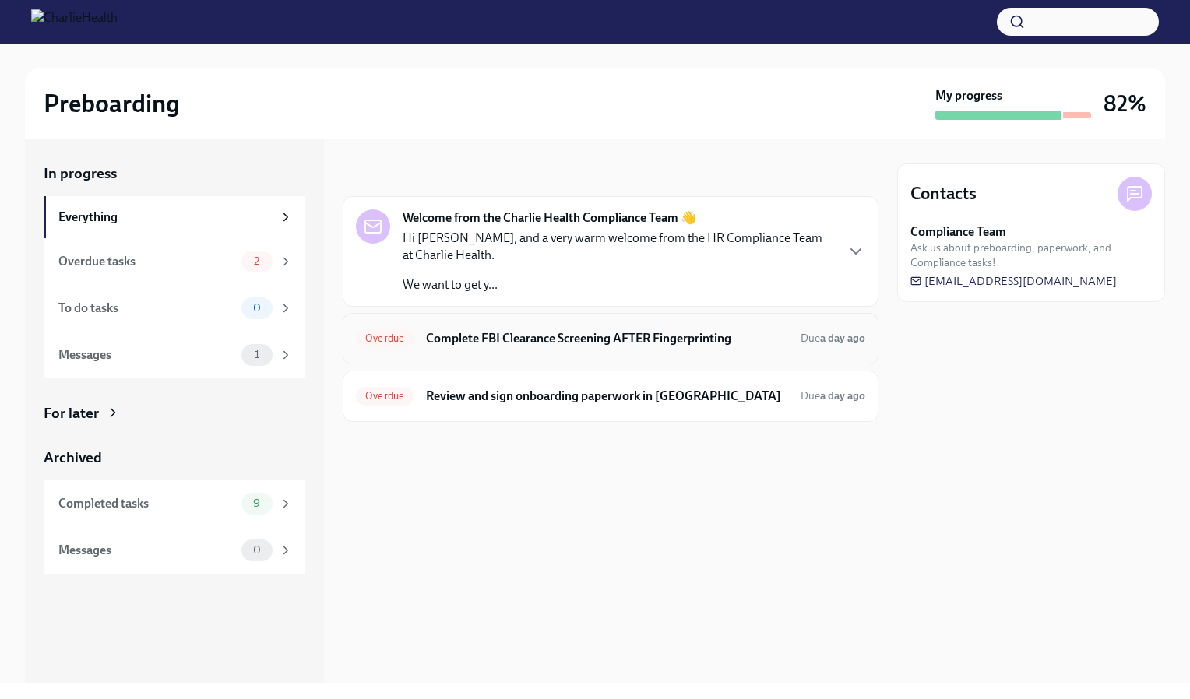
click at [778, 346] on div "Overdue Complete FBI Clearance Screening AFTER Fingerprinting Due a day ago" at bounding box center [610, 338] width 509 height 25
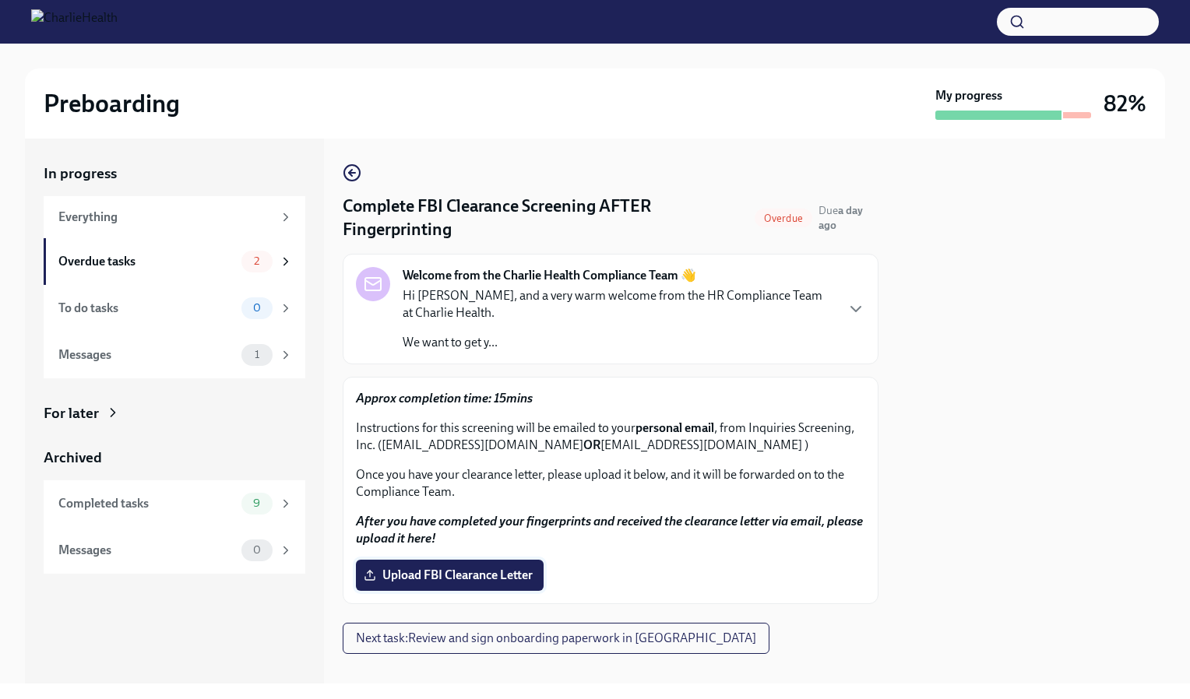
click at [425, 578] on span "Upload FBI Clearance Letter" at bounding box center [450, 576] width 166 height 16
click at [0, 0] on input "Upload FBI Clearance Letter" at bounding box center [0, 0] width 0 height 0
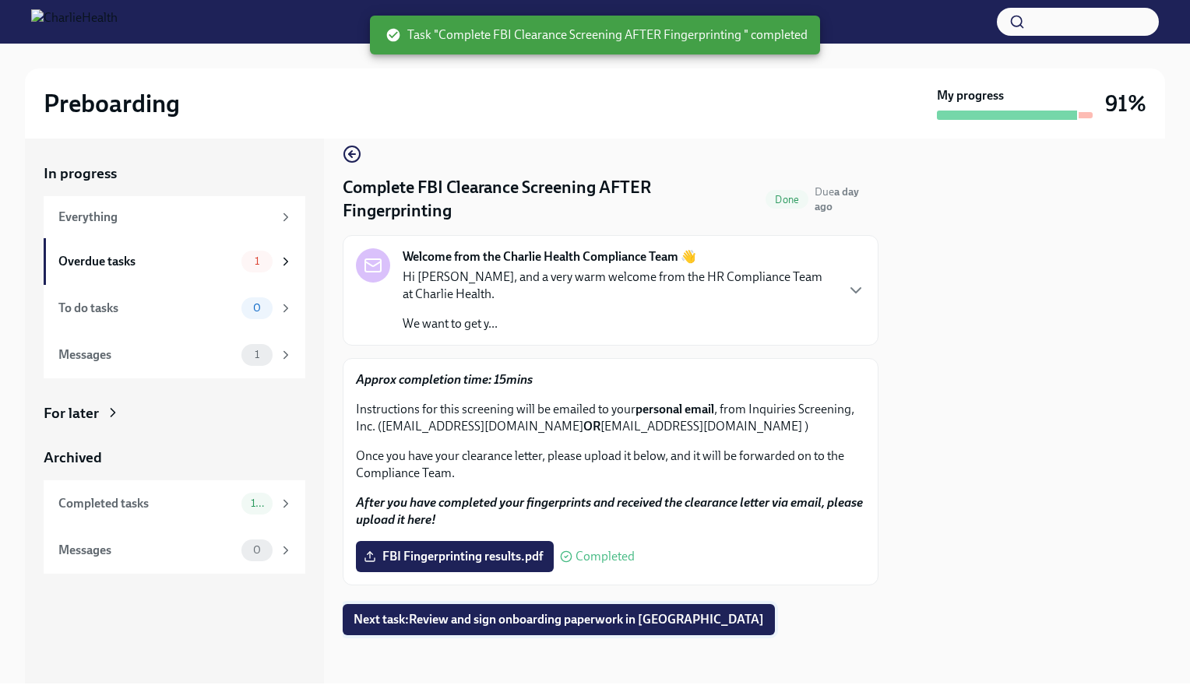
click at [613, 614] on span "Next task : Review and sign onboarding paperwork in UKG" at bounding box center [559, 620] width 410 height 16
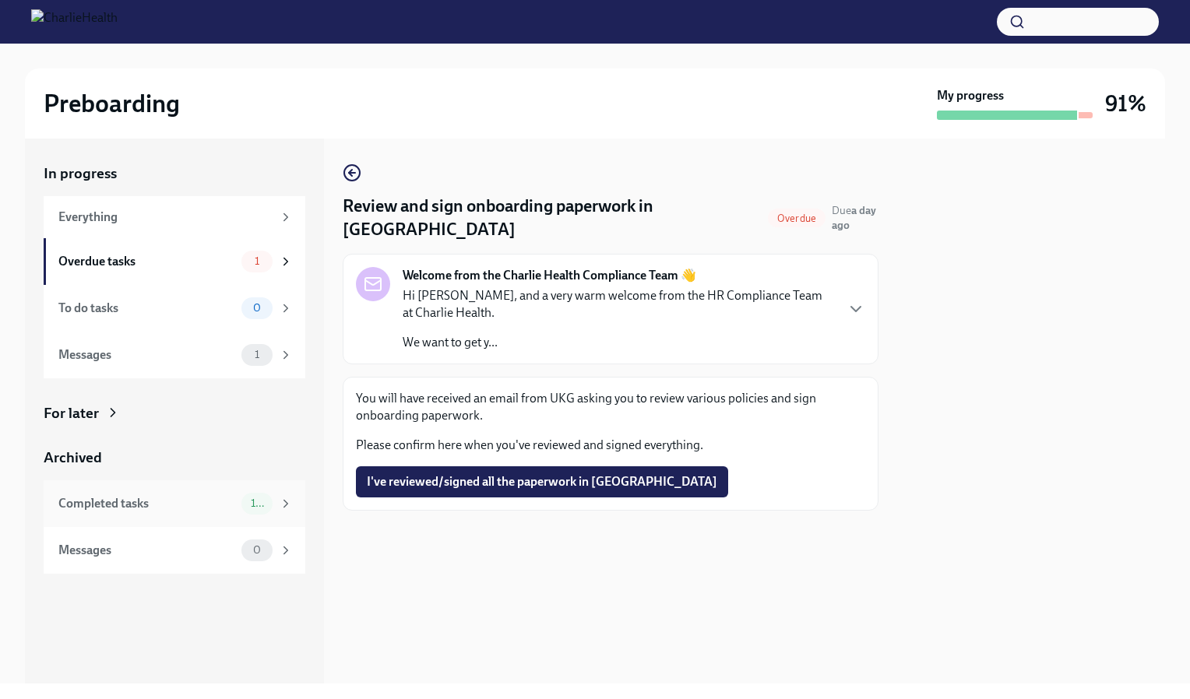
click at [206, 504] on div "Completed tasks" at bounding box center [146, 503] width 177 height 17
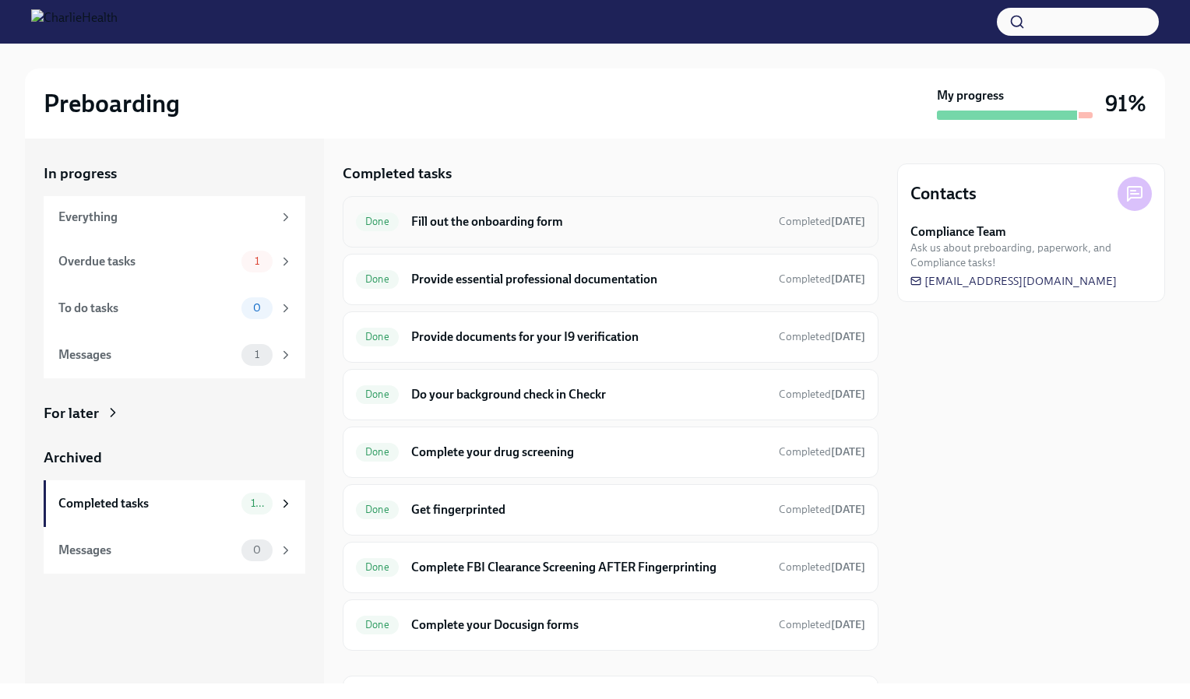
click at [607, 231] on div "Done Fill out the onboarding form Completed 8 days ago" at bounding box center [610, 221] width 509 height 25
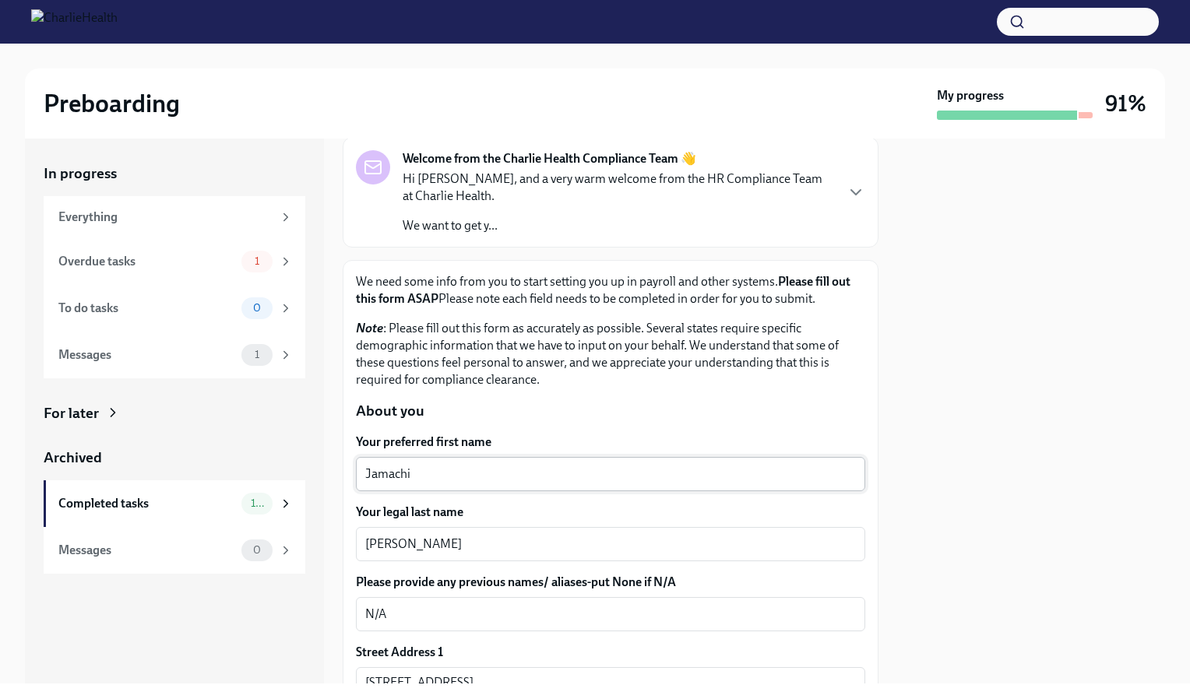
scroll to position [92, 0]
click at [207, 506] on div "Completed tasks" at bounding box center [146, 503] width 177 height 17
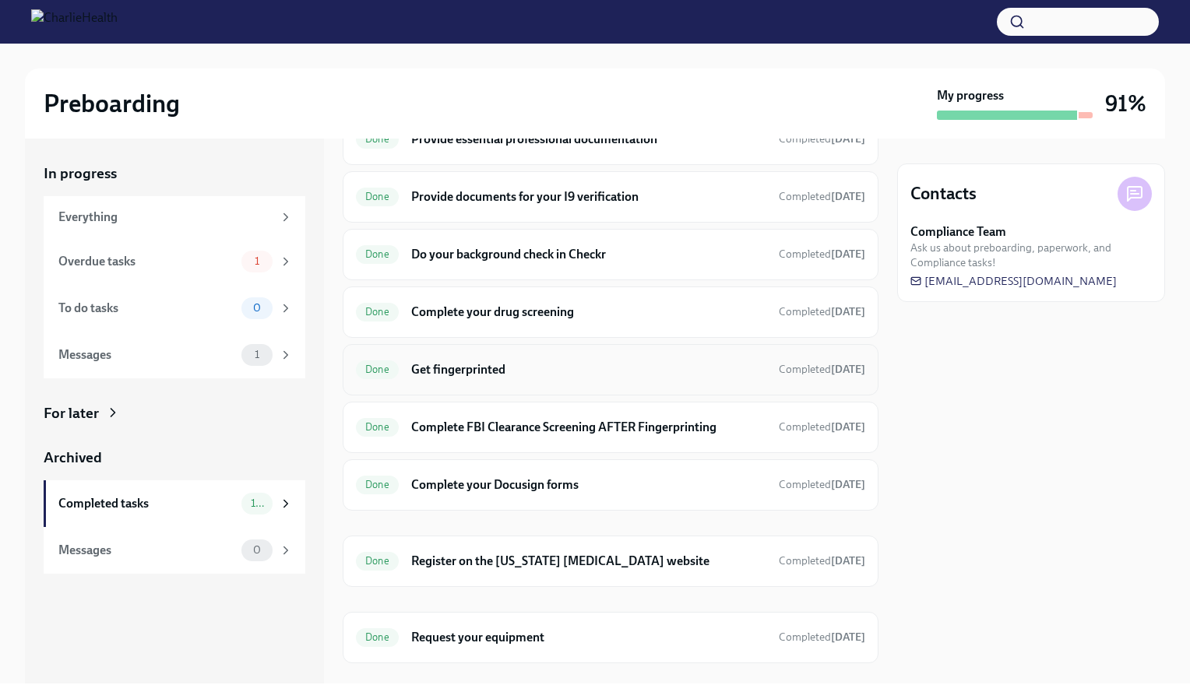
scroll to position [142, 0]
click at [483, 492] on div "Done Complete your Docusign forms Completed 10 days ago" at bounding box center [611, 483] width 536 height 51
click at [565, 475] on h6 "Complete your Docusign forms" at bounding box center [588, 483] width 355 height 17
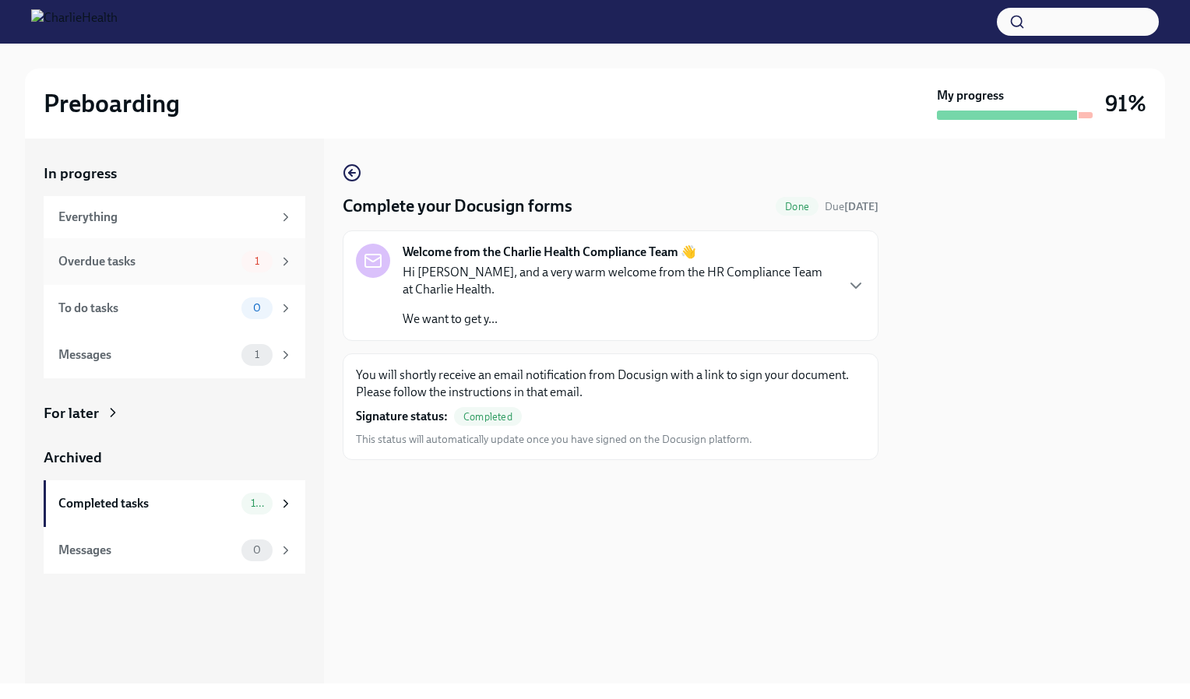
click at [213, 274] on div "Overdue tasks 1" at bounding box center [175, 261] width 262 height 47
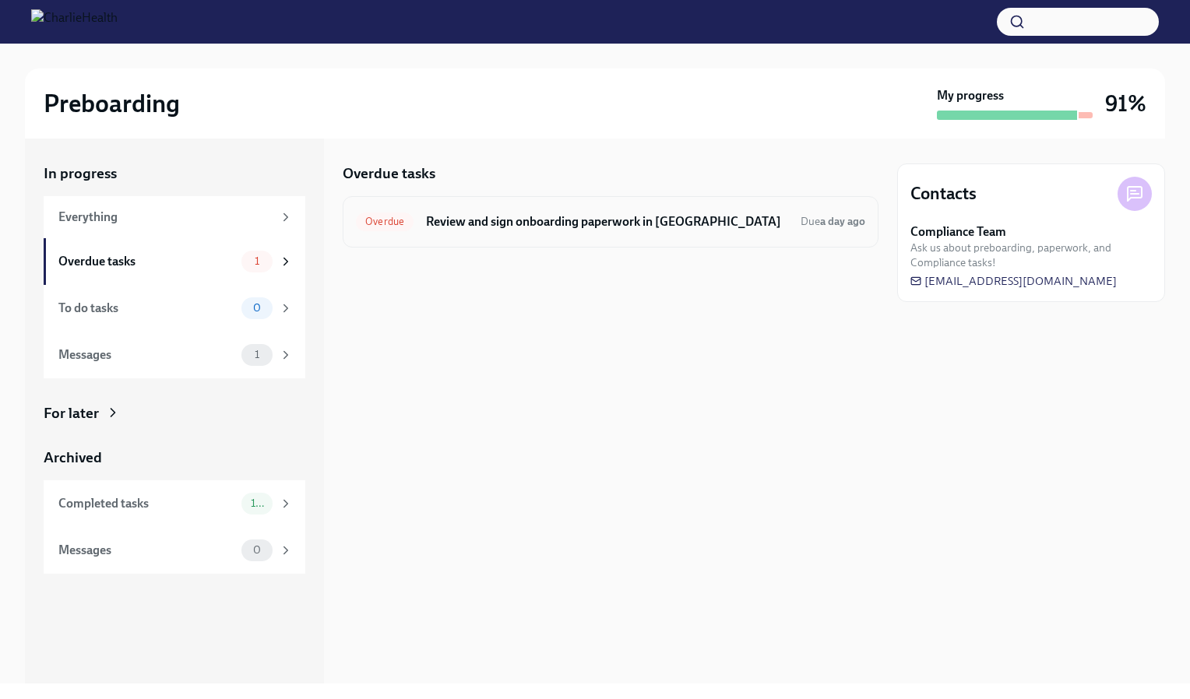
click at [600, 217] on h6 "Review and sign onboarding paperwork in UKG" at bounding box center [607, 221] width 362 height 17
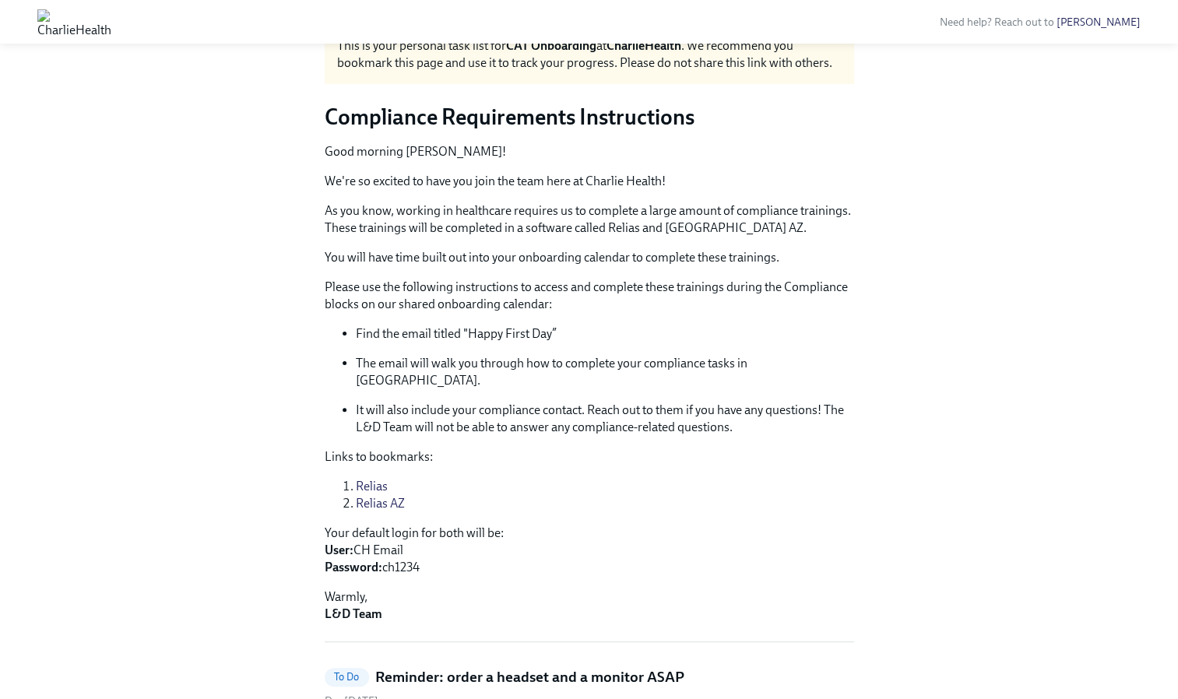
scroll to position [69, 0]
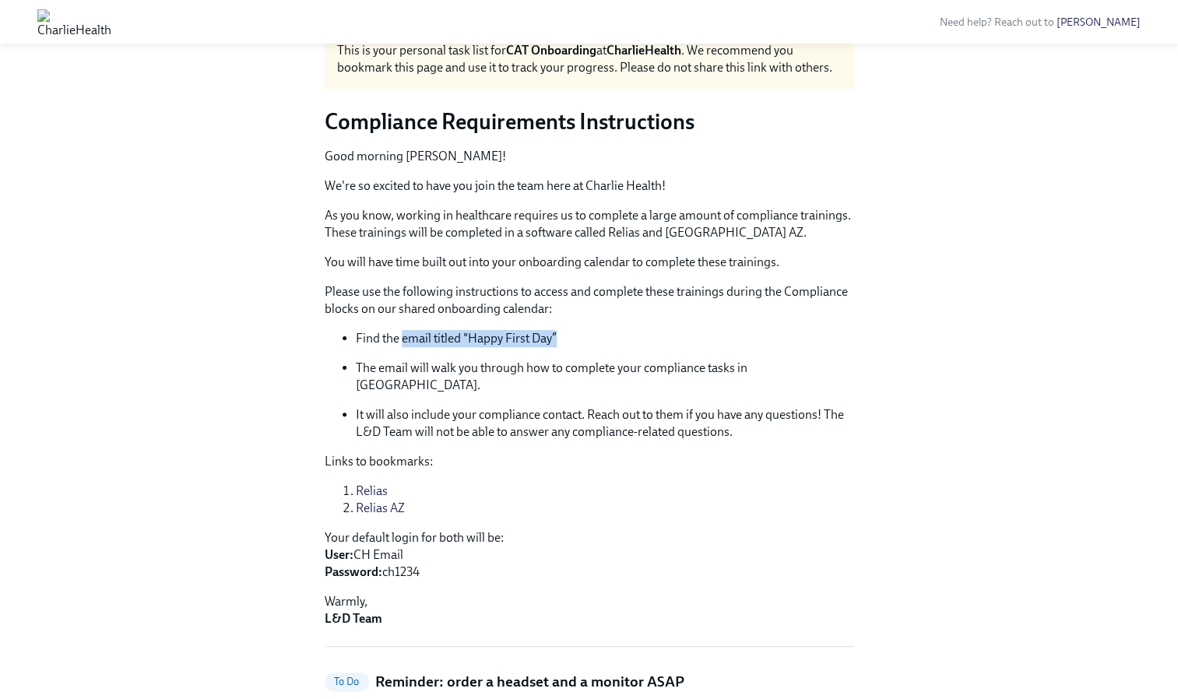
drag, startPoint x: 403, startPoint y: 340, endPoint x: 557, endPoint y: 328, distance: 154.7
click at [557, 328] on div "Good morning [PERSON_NAME]! We're so excited to have you join the team here at …" at bounding box center [590, 388] width 530 height 480
drag, startPoint x: 557, startPoint y: 328, endPoint x: 523, endPoint y: 352, distance: 41.9
click at [523, 352] on ul "Find the email titled "Happy First Day” The email will walk you through how to …" at bounding box center [590, 385] width 530 height 111
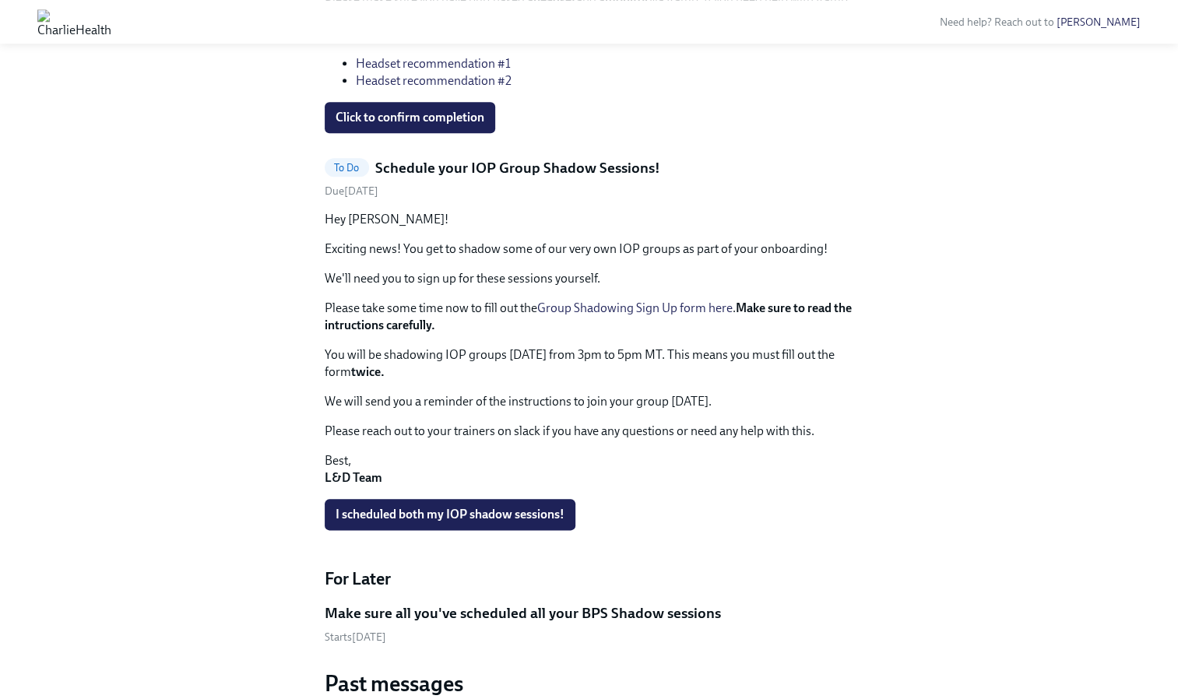
scroll to position [896, 0]
